Goal: Task Accomplishment & Management: Use online tool/utility

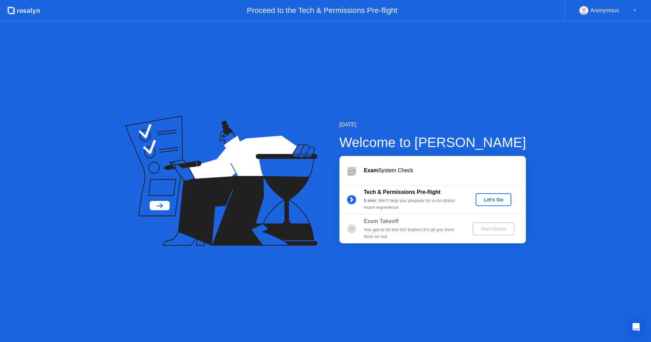
click at [492, 199] on div "Let's Go" at bounding box center [493, 199] width 30 height 5
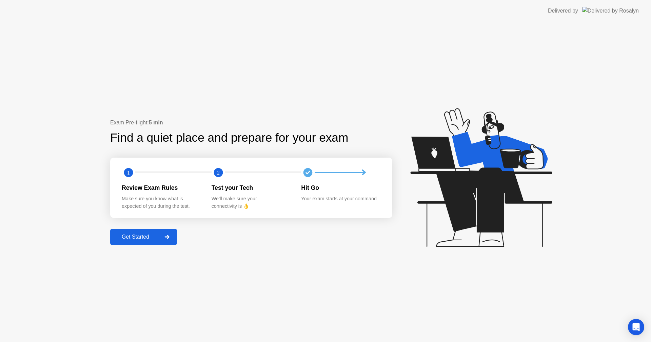
click at [140, 234] on div "Get Started" at bounding box center [135, 237] width 46 height 6
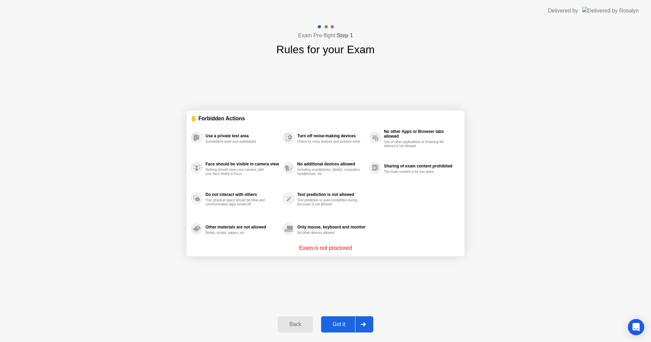
click at [345, 320] on button "Got it" at bounding box center [347, 324] width 52 height 16
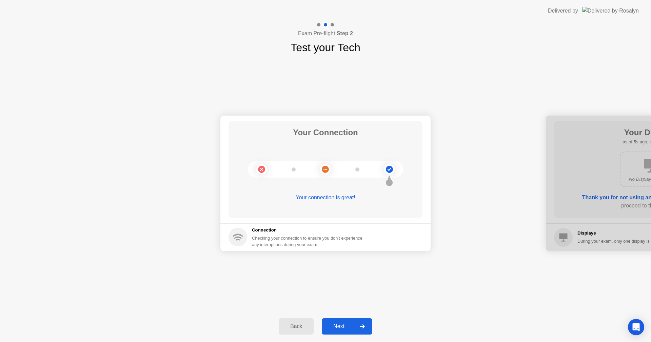
click at [341, 327] on div "Next" at bounding box center [339, 326] width 30 height 6
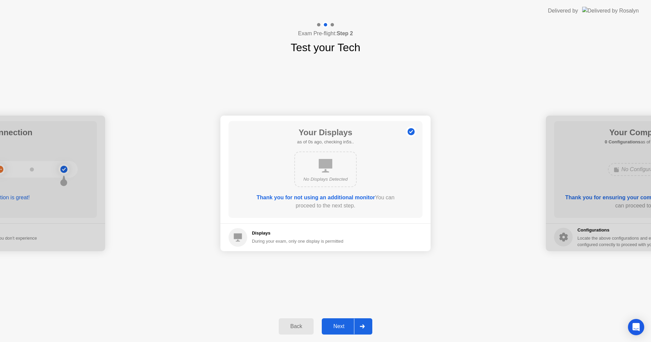
click at [342, 321] on button "Next" at bounding box center [347, 326] width 50 height 16
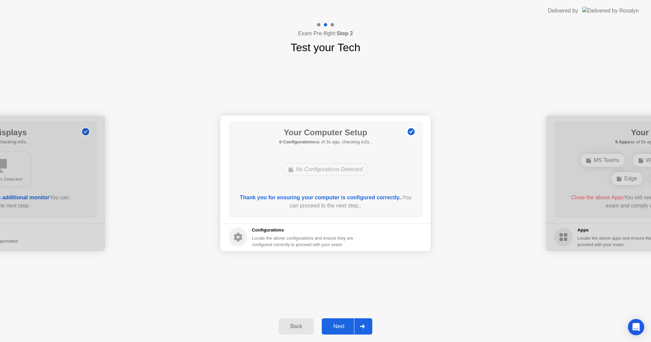
click at [341, 324] on div "Next" at bounding box center [339, 326] width 30 height 6
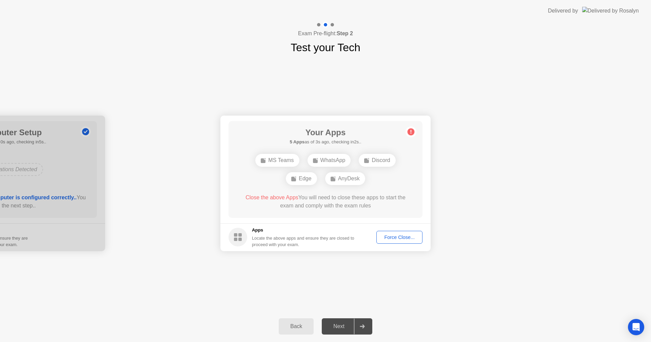
click at [390, 235] on div "Force Close..." at bounding box center [398, 236] width 41 height 5
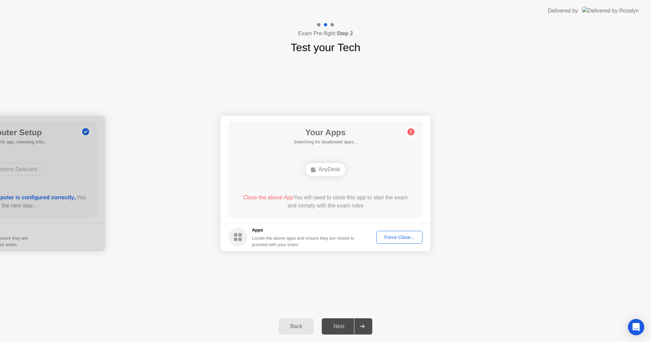
click at [400, 234] on div "Force Close..." at bounding box center [398, 236] width 41 height 5
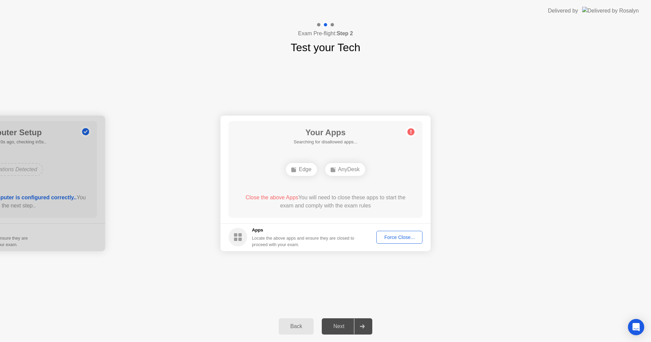
click at [358, 171] on div "AnyDesk" at bounding box center [345, 169] width 40 height 13
click at [397, 234] on div "Force Close..." at bounding box center [398, 236] width 41 height 5
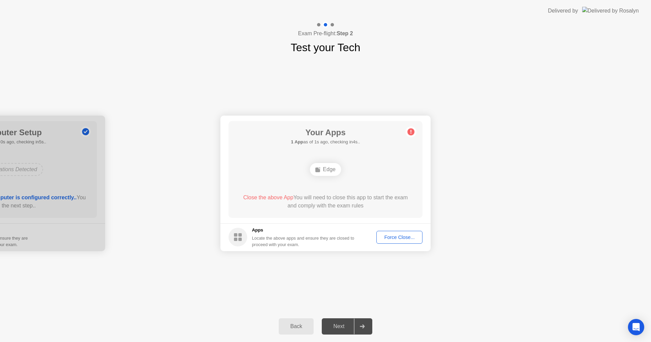
click at [297, 327] on div "Back" at bounding box center [296, 326] width 31 height 6
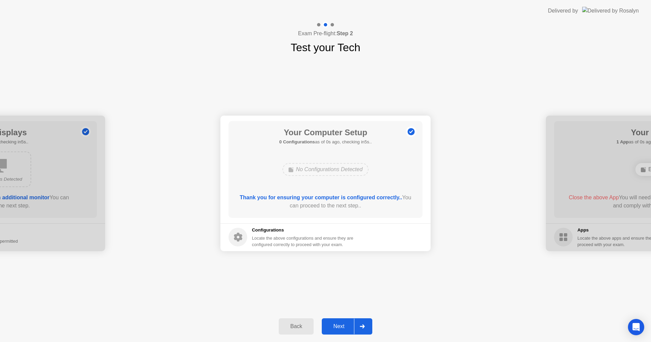
click at [343, 324] on div "Next" at bounding box center [339, 326] width 30 height 6
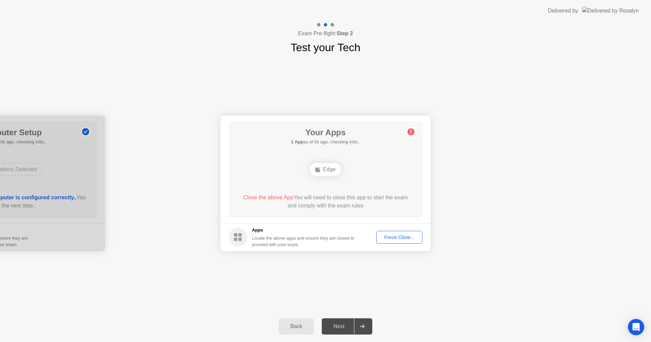
click at [327, 174] on div "Edge" at bounding box center [325, 169] width 31 height 13
click at [329, 168] on div "Edge" at bounding box center [325, 169] width 31 height 13
click at [389, 238] on div "Force Close..." at bounding box center [398, 236] width 41 height 5
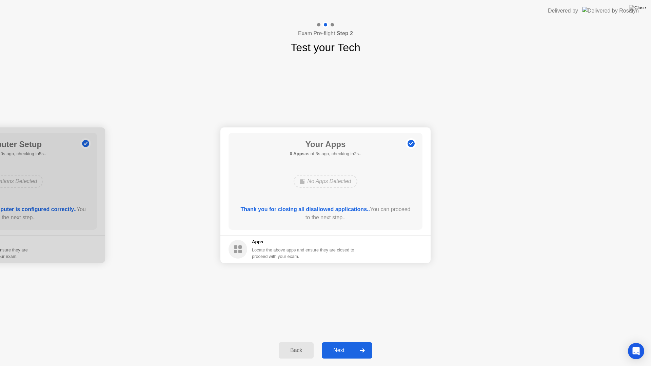
click at [342, 342] on div "Next" at bounding box center [339, 350] width 30 height 6
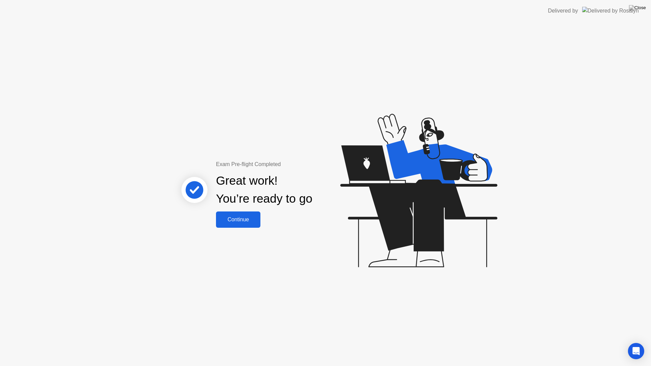
click at [252, 218] on div "Continue" at bounding box center [238, 220] width 40 height 6
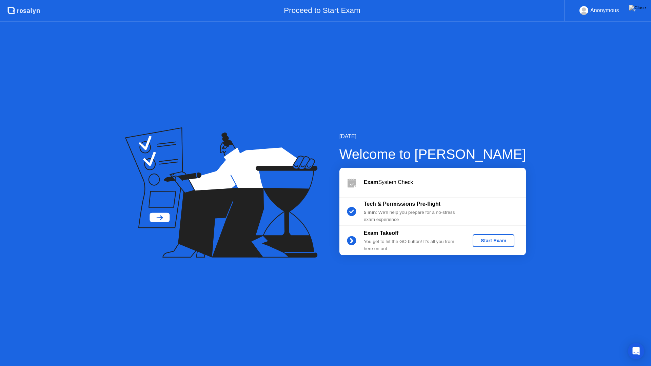
click at [502, 239] on div "Start Exam" at bounding box center [493, 240] width 36 height 5
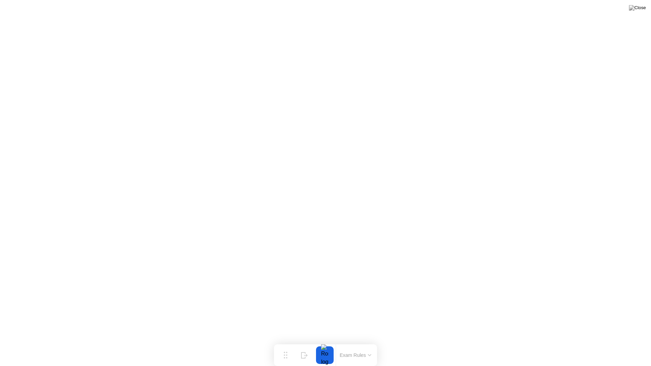
click at [325, 342] on div at bounding box center [324, 355] width 14 height 18
click at [597, 342] on div "End Proctoring Session" at bounding box center [594, 347] width 75 height 6
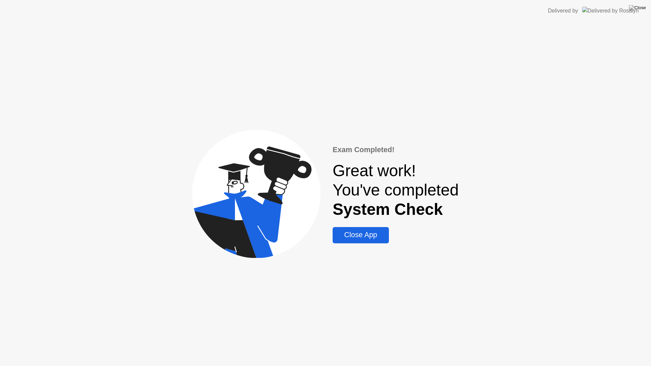
click at [365, 232] on div "Close App" at bounding box center [360, 235] width 52 height 8
